Goal: Register for event/course

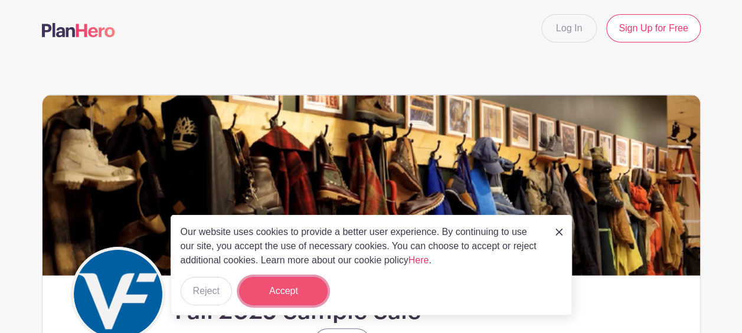
click at [281, 289] on button "Accept" at bounding box center [283, 291] width 89 height 28
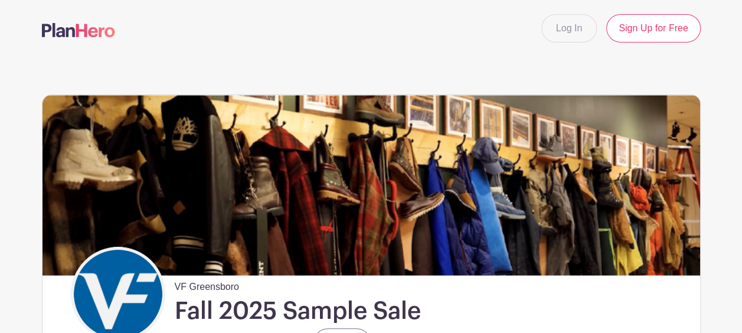
drag, startPoint x: 740, startPoint y: 18, endPoint x: 746, endPoint y: 46, distance: 28.9
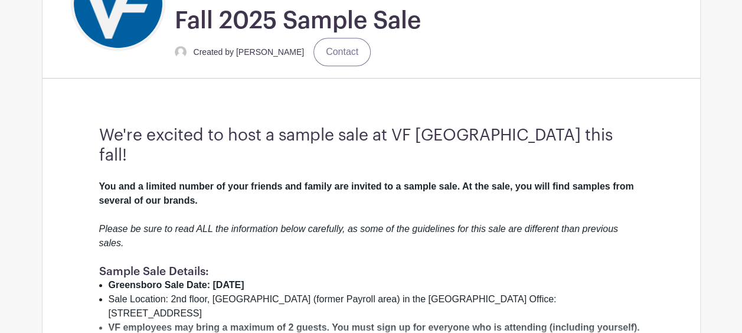
scroll to position [404, 0]
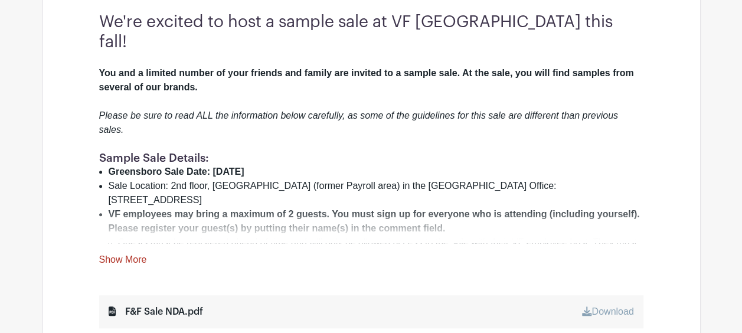
click at [132, 254] on link "Show More" at bounding box center [123, 261] width 48 height 15
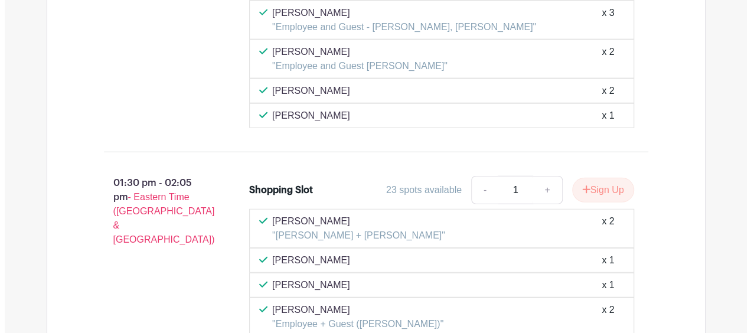
scroll to position [5930, 0]
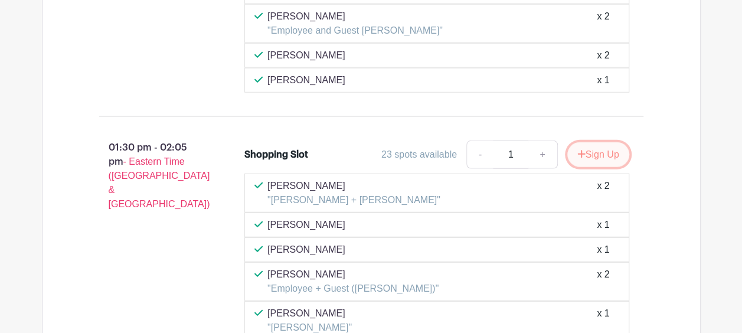
click at [572, 142] on button "Sign Up" at bounding box center [598, 154] width 62 height 25
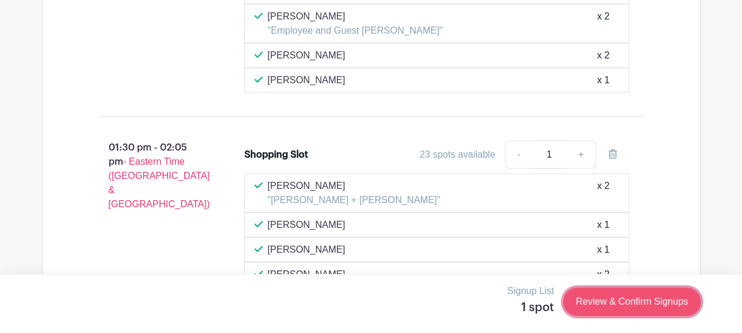
click at [649, 300] on link "Review & Confirm Signups" at bounding box center [631, 301] width 137 height 28
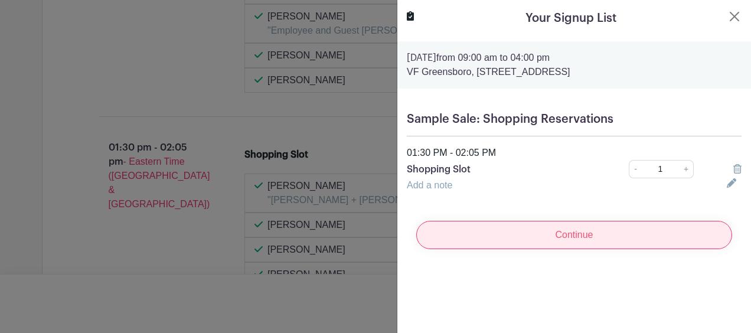
click at [560, 231] on input "Continue" at bounding box center [574, 235] width 316 height 28
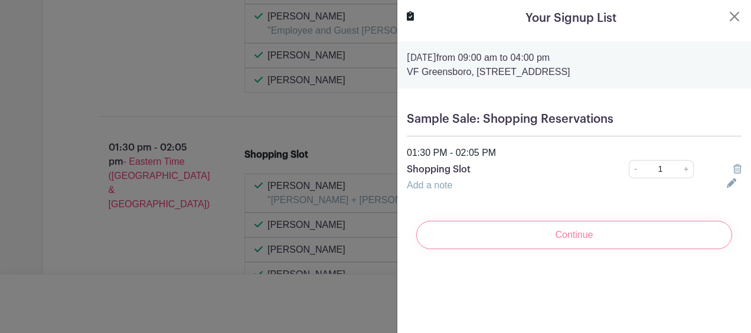
click at [572, 73] on p "VF Greensboro, [STREET_ADDRESS]" at bounding box center [574, 72] width 335 height 14
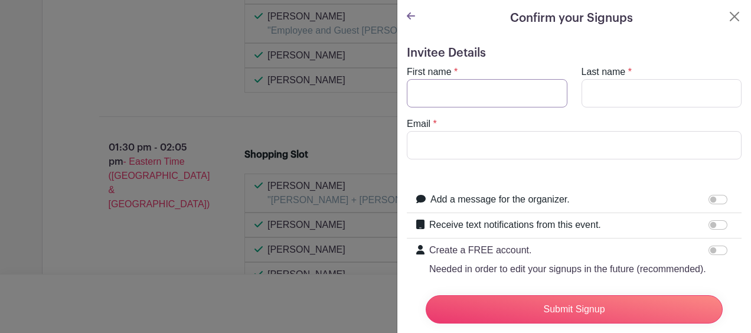
click at [447, 92] on input "First name" at bounding box center [487, 93] width 160 height 28
type input "[PERSON_NAME]"
type input "[PERSON_NAME][EMAIL_ADDRESS][DOMAIN_NAME]"
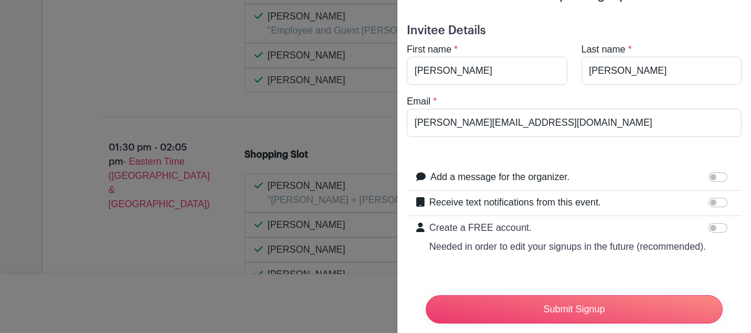
scroll to position [64, 0]
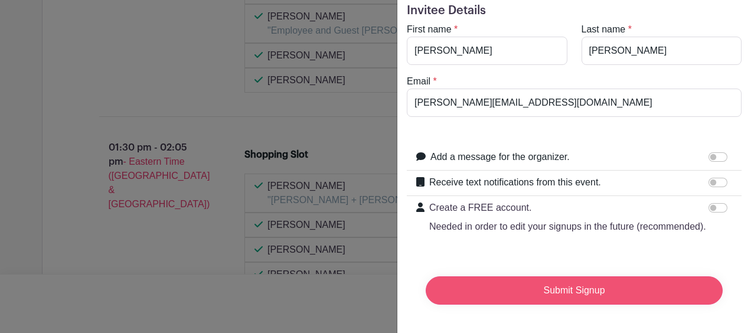
click at [566, 277] on input "Submit Signup" at bounding box center [573, 290] width 297 height 28
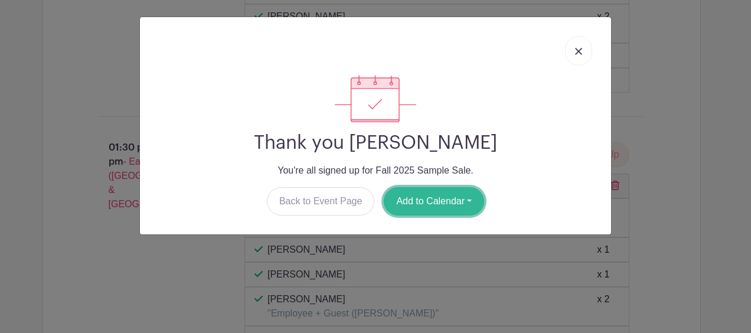
click at [435, 201] on button "Add to Calendar" at bounding box center [434, 201] width 100 height 28
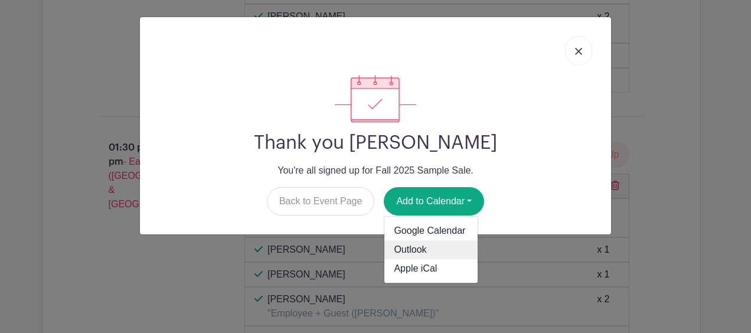
click at [428, 250] on link "Outlook" at bounding box center [430, 250] width 93 height 19
